Goal: Obtain resource: Obtain resource

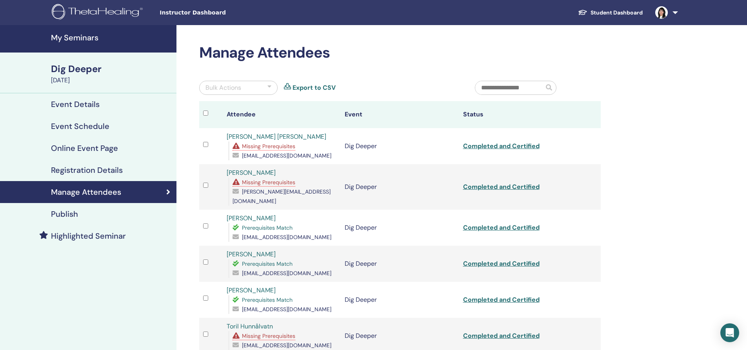
click at [73, 37] on h4 "My Seminars" at bounding box center [111, 37] width 121 height 9
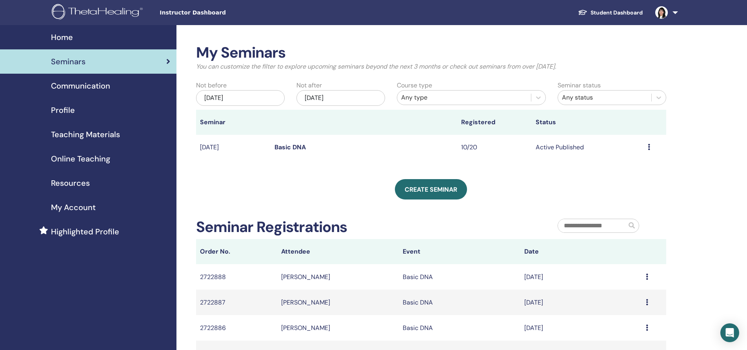
click at [290, 146] on link "Basic DNA" at bounding box center [290, 147] width 31 height 8
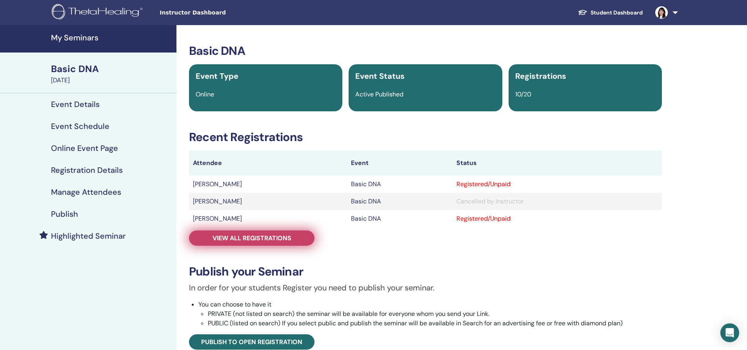
click at [235, 240] on span "View all registrations" at bounding box center [252, 238] width 79 height 8
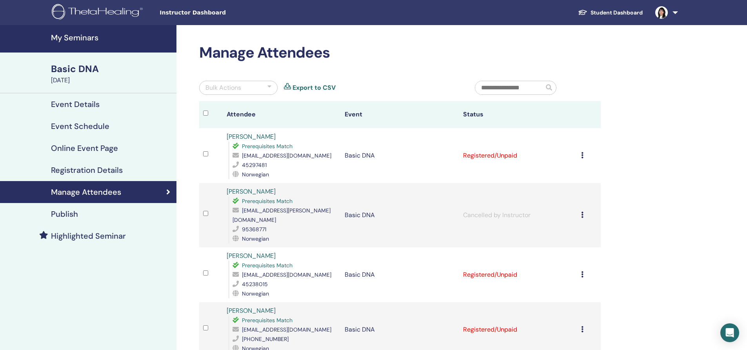
click at [82, 34] on h4 "My Seminars" at bounding box center [111, 37] width 121 height 9
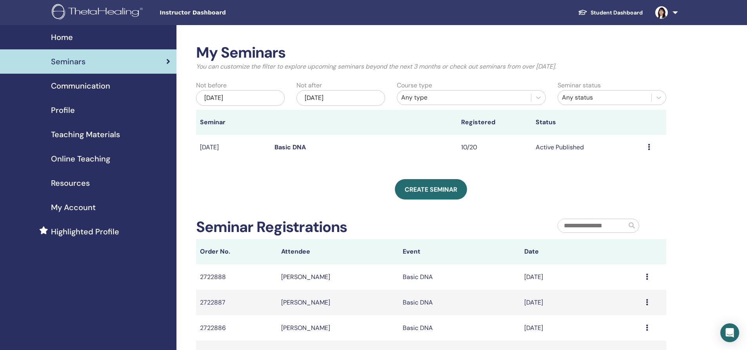
click at [289, 147] on link "Basic DNA" at bounding box center [290, 147] width 31 height 8
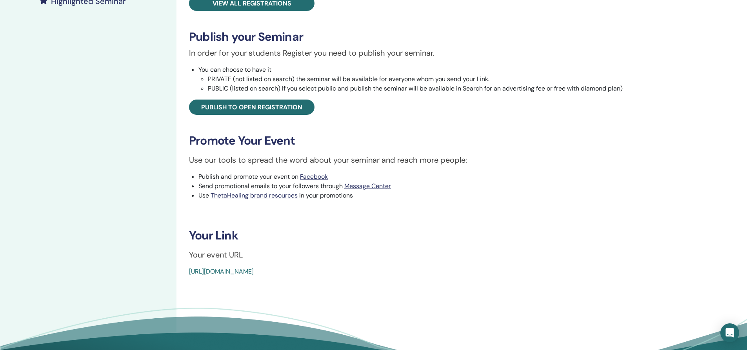
scroll to position [235, 0]
drag, startPoint x: 366, startPoint y: 272, endPoint x: 162, endPoint y: 270, distance: 204.3
click at [162, 270] on div "My Seminars Basic DNA August 28, 2025 Event Details Event Schedule Online Event…" at bounding box center [373, 88] width 747 height 596
click at [468, 254] on p "Your event URL" at bounding box center [425, 255] width 473 height 12
drag, startPoint x: 374, startPoint y: 268, endPoint x: 176, endPoint y: 282, distance: 198.1
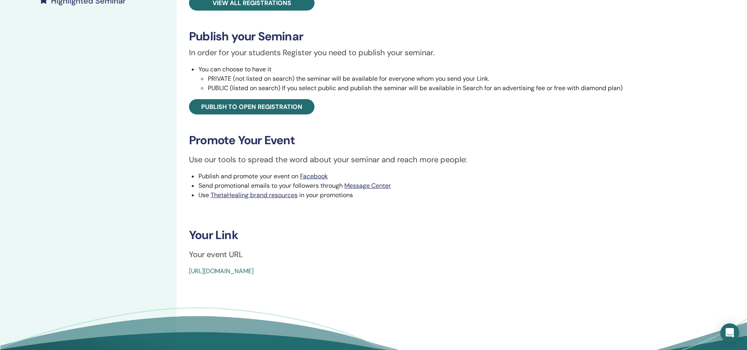
click at [176, 282] on div "My Seminars Basic DNA August 28, 2025 Event Details Event Schedule Online Event…" at bounding box center [373, 88] width 747 height 596
click at [352, 278] on div "Basic DNA Event Type Online Event Status Active Published Registrations 10/20 R…" at bounding box center [425, 88] width 498 height 596
drag, startPoint x: 367, startPoint y: 270, endPoint x: 186, endPoint y: 275, distance: 182.1
click at [186, 275] on div "Basic DNA Event Type Online Event Status Active Published Registrations 10/20 R…" at bounding box center [425, 43] width 489 height 468
copy link "https://www.thetahealing.com/seminar-374926-details.html"
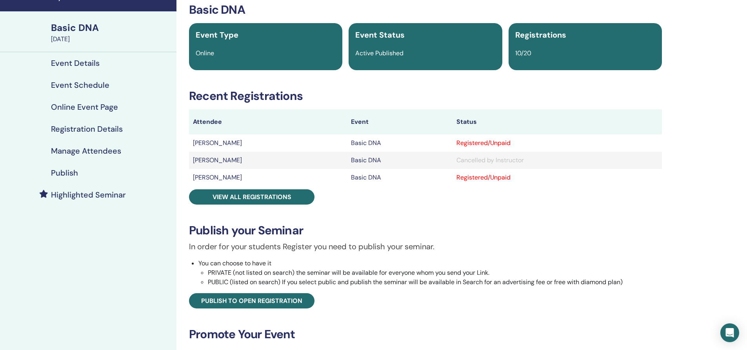
scroll to position [39, 0]
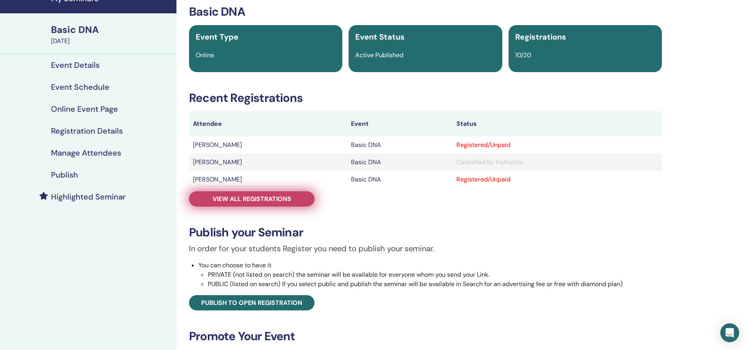
click at [276, 197] on span "View all registrations" at bounding box center [252, 199] width 79 height 8
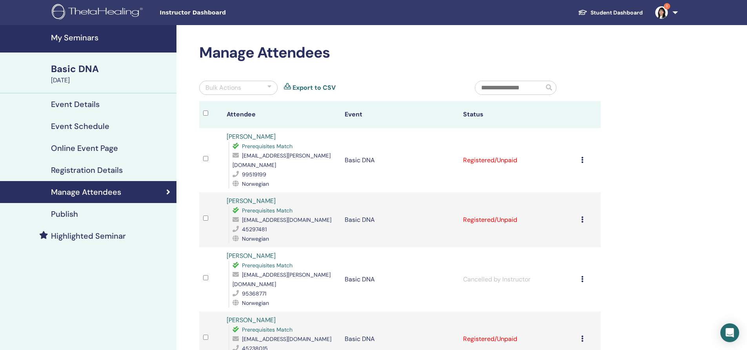
click at [71, 65] on div "Basic DNA" at bounding box center [111, 68] width 121 height 13
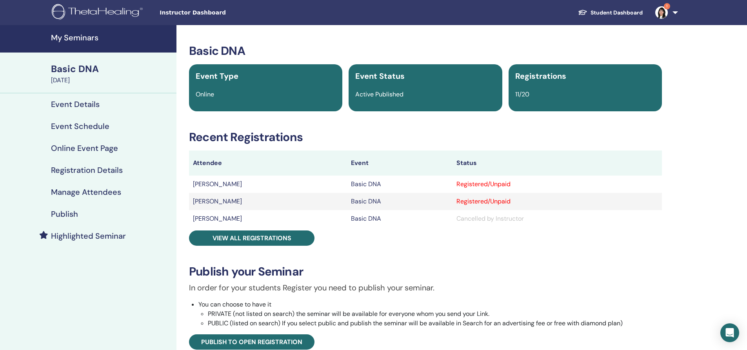
click at [78, 36] on h4 "My Seminars" at bounding box center [111, 37] width 121 height 9
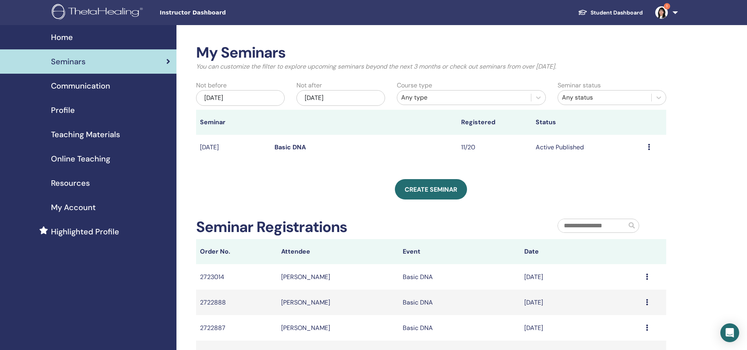
click at [625, 13] on link "Student Dashboard" at bounding box center [610, 12] width 77 height 15
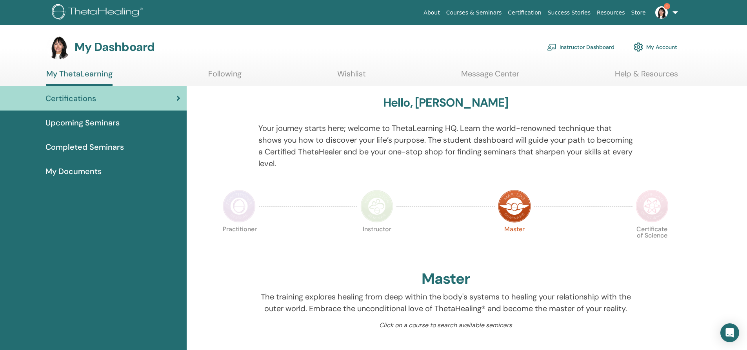
click at [578, 47] on link "Instructor Dashboard" at bounding box center [580, 46] width 67 height 17
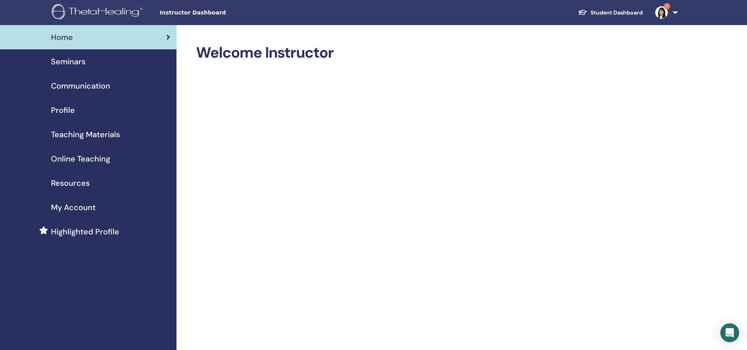
click at [168, 35] on icon at bounding box center [168, 37] width 4 height 8
click at [73, 58] on span "Seminars" at bounding box center [68, 62] width 35 height 12
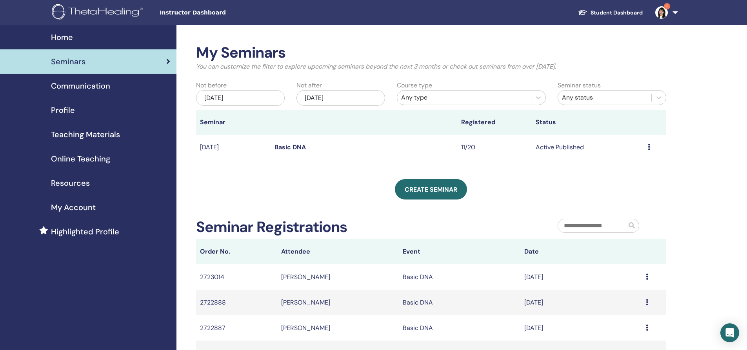
click at [68, 206] on span "My Account" at bounding box center [73, 208] width 45 height 12
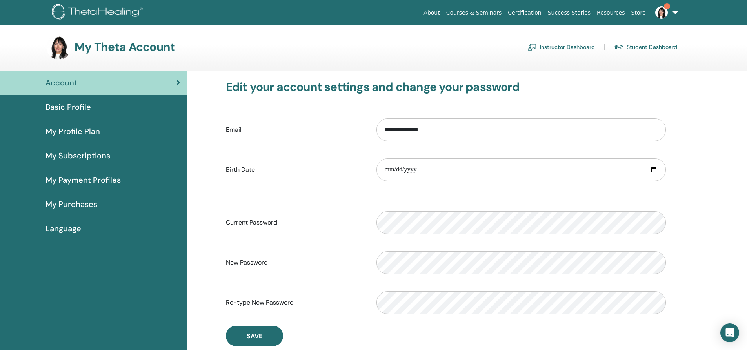
click at [114, 48] on h3 "My Theta Account" at bounding box center [125, 47] width 100 height 14
click at [60, 47] on img at bounding box center [58, 47] width 25 height 25
click at [568, 47] on link "Instructor Dashboard" at bounding box center [561, 47] width 67 height 13
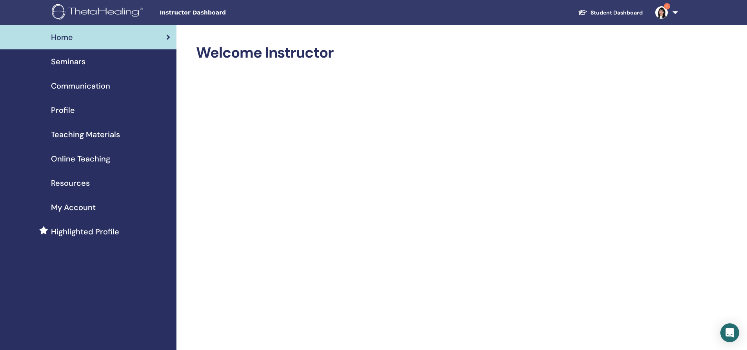
click at [62, 197] on link "My Account" at bounding box center [88, 207] width 176 height 24
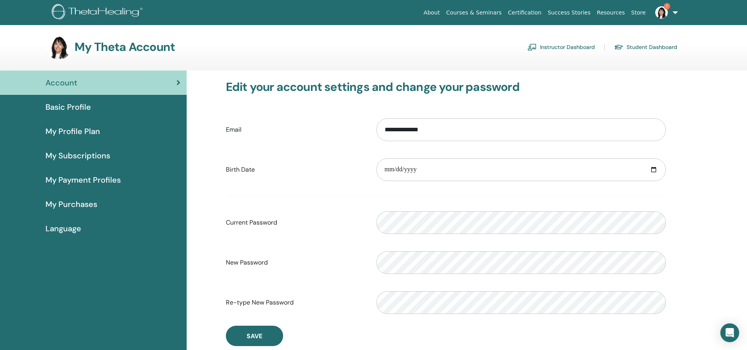
click at [561, 47] on link "Instructor Dashboard" at bounding box center [561, 47] width 67 height 13
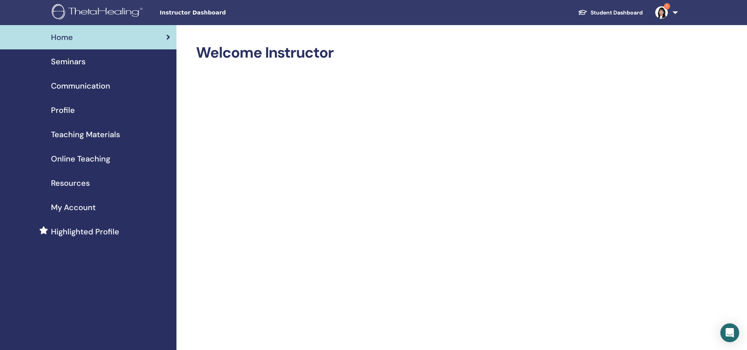
click at [58, 59] on span "Seminars" at bounding box center [68, 62] width 35 height 12
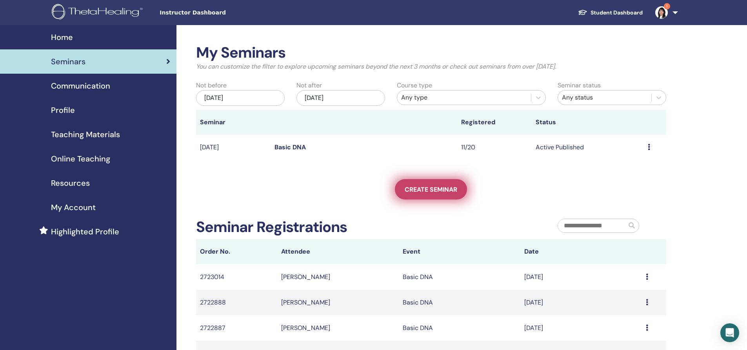
click at [437, 187] on span "Create seminar" at bounding box center [431, 190] width 53 height 8
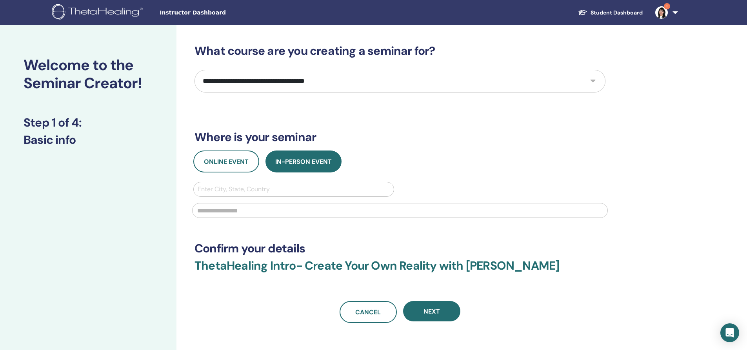
click at [280, 75] on select "**********" at bounding box center [400, 81] width 411 height 23
select select "*"
click at [195, 70] on select "**********" at bounding box center [400, 81] width 411 height 23
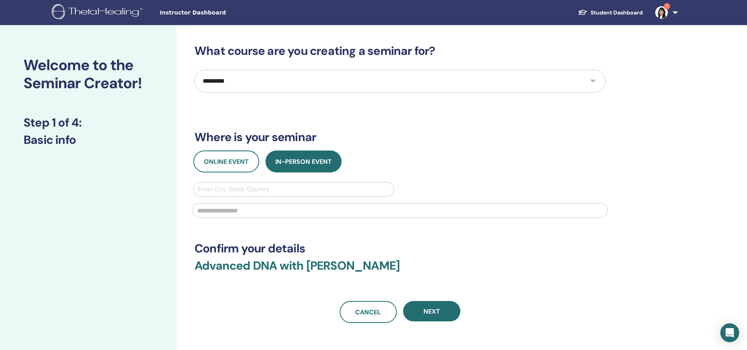
click at [606, 11] on link "Student Dashboard" at bounding box center [610, 12] width 77 height 15
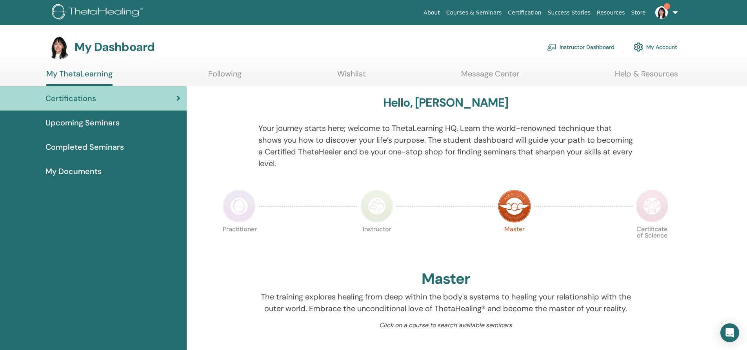
click at [572, 49] on link "Instructor Dashboard" at bounding box center [580, 46] width 67 height 17
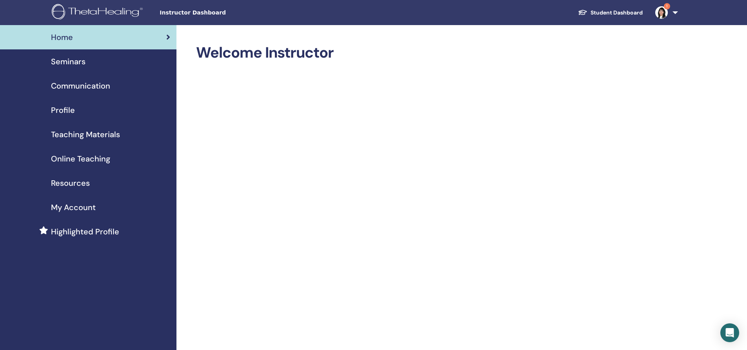
click at [63, 62] on span "Seminars" at bounding box center [68, 62] width 35 height 12
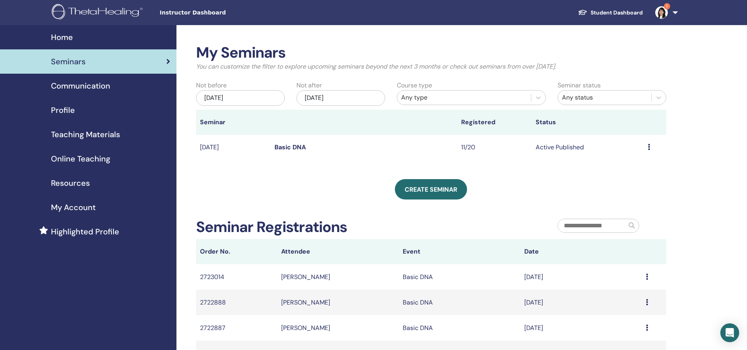
click at [604, 13] on link "Student Dashboard" at bounding box center [610, 12] width 77 height 15
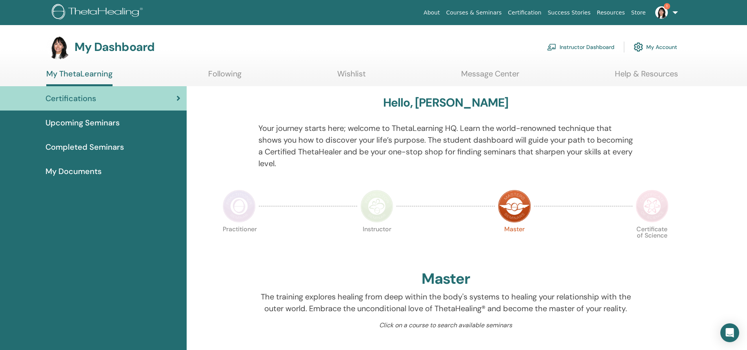
click at [575, 47] on link "Instructor Dashboard" at bounding box center [580, 46] width 67 height 17
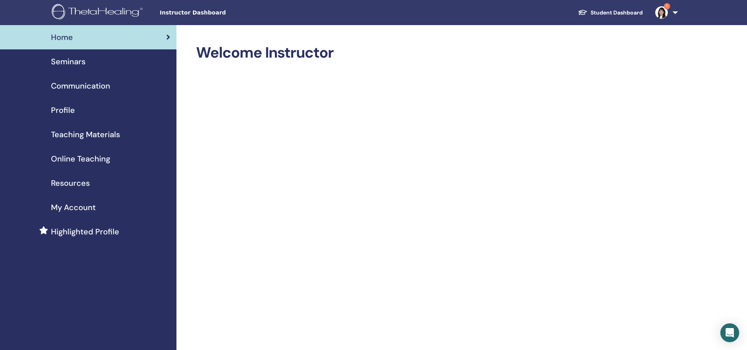
click at [69, 62] on span "Seminars" at bounding box center [68, 62] width 35 height 12
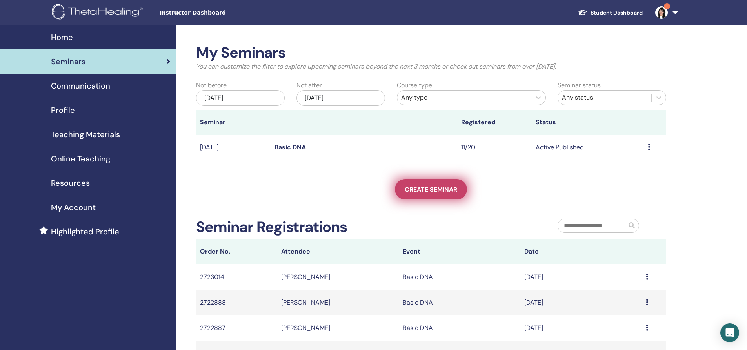
click at [434, 193] on span "Create seminar" at bounding box center [431, 190] width 53 height 8
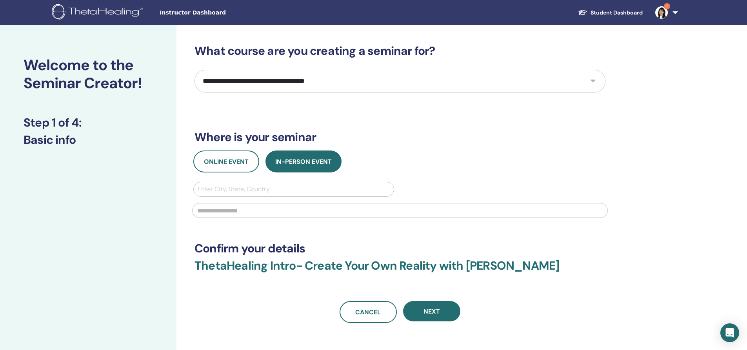
click at [360, 87] on select "**********" at bounding box center [400, 81] width 411 height 23
select select "*"
click at [195, 70] on select "**********" at bounding box center [400, 81] width 411 height 23
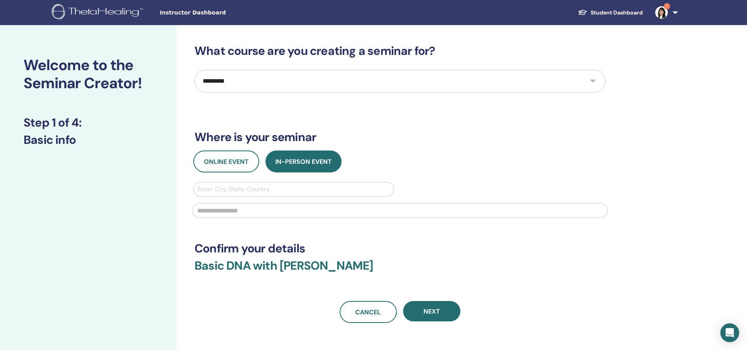
click at [606, 13] on link "Student Dashboard" at bounding box center [610, 12] width 77 height 15
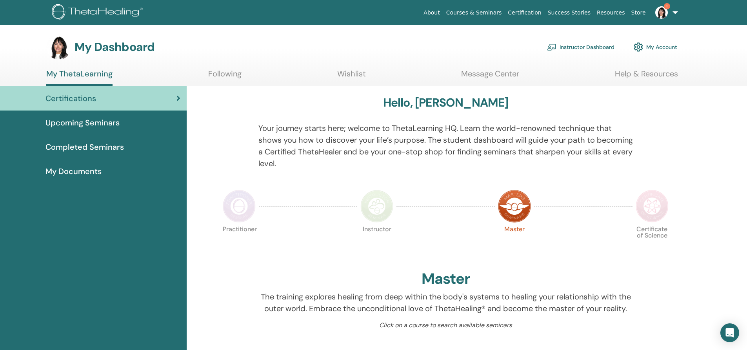
click at [573, 44] on link "Instructor Dashboard" at bounding box center [580, 46] width 67 height 17
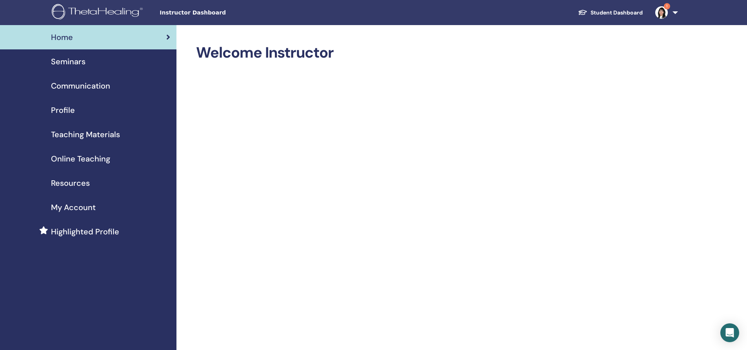
click at [69, 159] on span "Online Teaching" at bounding box center [80, 159] width 59 height 12
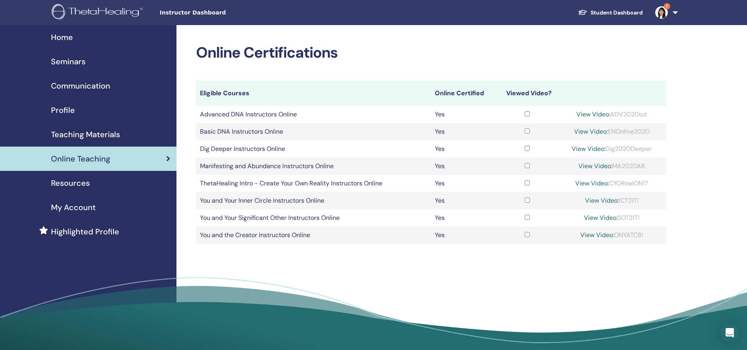
drag, startPoint x: 608, startPoint y: 132, endPoint x: 653, endPoint y: 137, distance: 45.8
click at [653, 137] on td "View Video: ENOnl!ne2020" at bounding box center [612, 131] width 109 height 17
copy div "ENOnl!ne2020"
click at [635, 273] on div "Online Certifications Eligible Courses Online Certified Viewed Video? Advanced …" at bounding box center [456, 190] width 560 height 331
drag, startPoint x: 609, startPoint y: 133, endPoint x: 652, endPoint y: 138, distance: 43.1
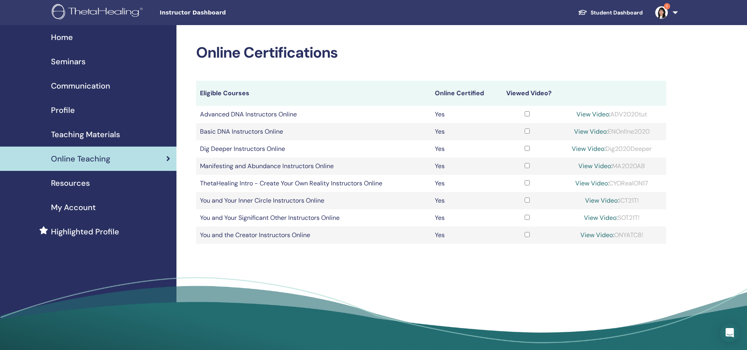
click at [652, 138] on td "View Video: ENOnl!ne2020" at bounding box center [612, 131] width 109 height 17
copy div "ENOnl!ne2020"
click at [626, 128] on div "View Video: ENOnl!ne2020" at bounding box center [612, 131] width 101 height 9
drag, startPoint x: 608, startPoint y: 131, endPoint x: 649, endPoint y: 133, distance: 41.7
click at [649, 133] on div "View Video: ENOnl!ne2020" at bounding box center [612, 131] width 101 height 9
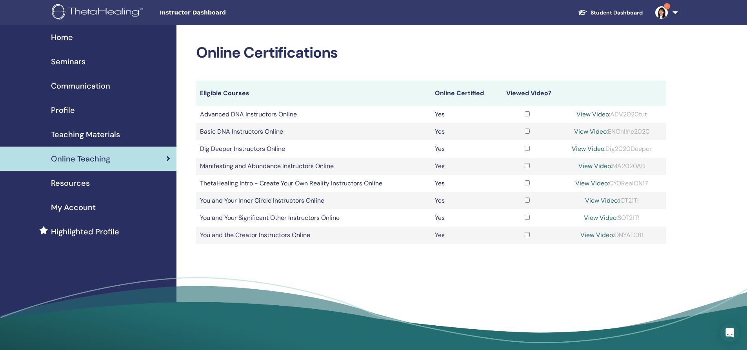
click at [67, 154] on span "Online Teaching" at bounding box center [80, 159] width 59 height 12
drag, startPoint x: 605, startPoint y: 131, endPoint x: 655, endPoint y: 136, distance: 50.5
click at [655, 136] on div "View Video: ENOnl!ne2020" at bounding box center [612, 131] width 101 height 9
click at [641, 135] on div "View Video: ENOnl!ne2020" at bounding box center [612, 131] width 101 height 9
drag, startPoint x: 608, startPoint y: 133, endPoint x: 662, endPoint y: 139, distance: 54.4
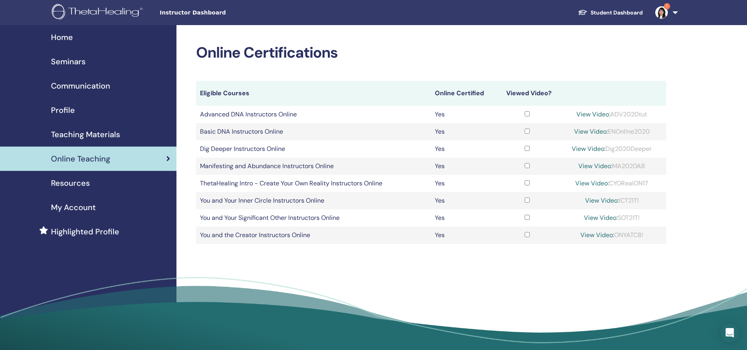
click at [662, 139] on td "View Video: ENOnl!ne2020" at bounding box center [612, 131] width 109 height 17
click at [72, 134] on span "Teaching Materials" at bounding box center [85, 135] width 69 height 12
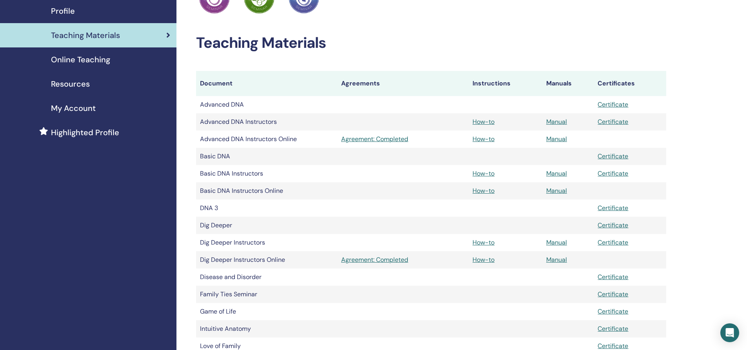
scroll to position [118, 0]
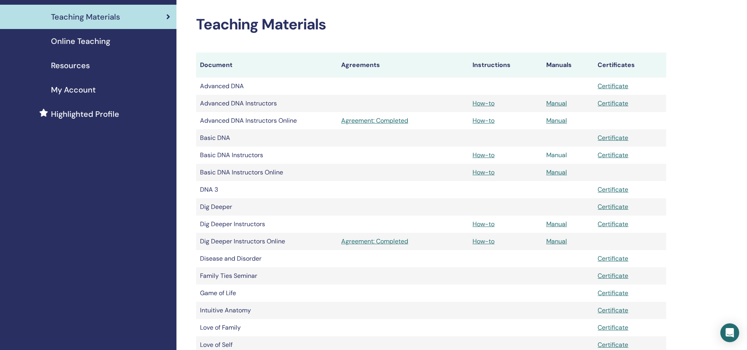
click at [556, 156] on link "Manual" at bounding box center [556, 155] width 21 height 8
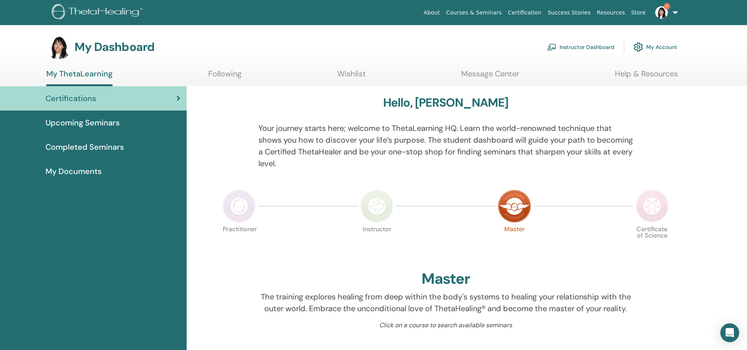
click at [575, 47] on link "Instructor Dashboard" at bounding box center [580, 46] width 67 height 17
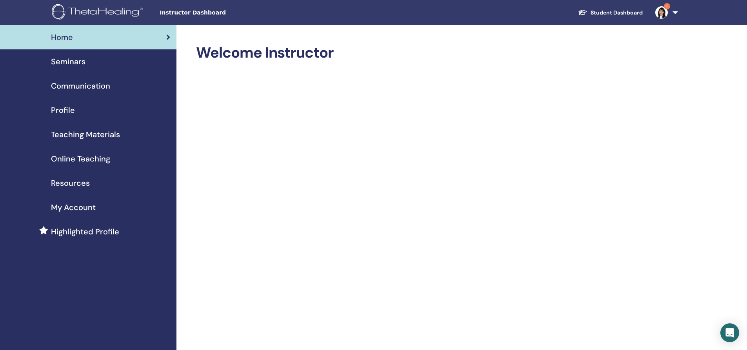
click at [71, 136] on span "Teaching Materials" at bounding box center [85, 135] width 69 height 12
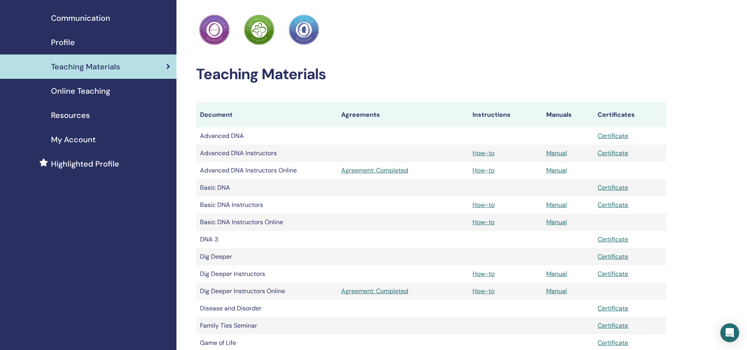
scroll to position [78, 0]
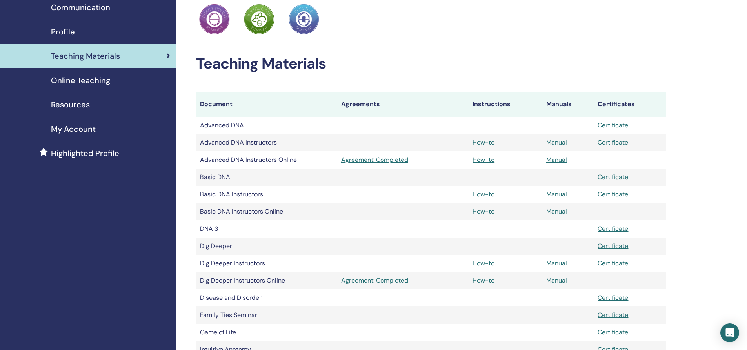
click at [557, 211] on link "Manual" at bounding box center [556, 211] width 21 height 8
